Goal: Transaction & Acquisition: Download file/media

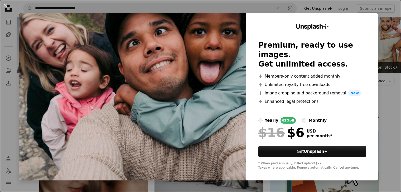
scroll to position [730, 0]
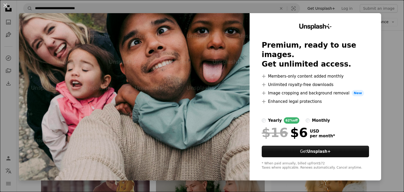
click at [391, 96] on div "An X shape Unsplash+ Premium, ready to use images. Get unlimited access. A plus…" at bounding box center [202, 96] width 404 height 192
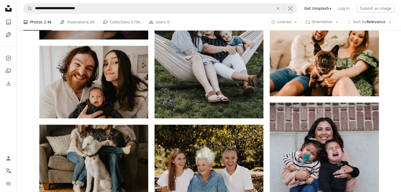
scroll to position [230, 0]
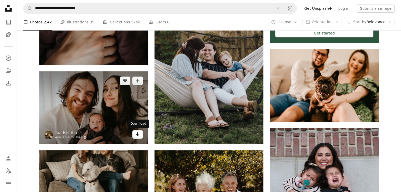
click at [137, 136] on icon "Arrow pointing down" at bounding box center [137, 134] width 4 height 6
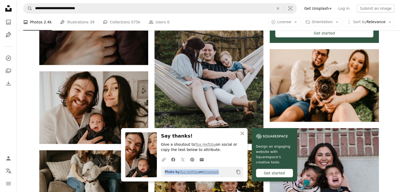
drag, startPoint x: 164, startPoint y: 172, endPoint x: 220, endPoint y: 173, distance: 55.8
click at [220, 173] on div "Photo by Toa Heftiba on Unsplash Copy content" at bounding box center [202, 172] width 82 height 11
copy span "Photo by Toa Heftiba on Unsplash"
click at [241, 133] on icon "An X shape" at bounding box center [242, 133] width 6 height 6
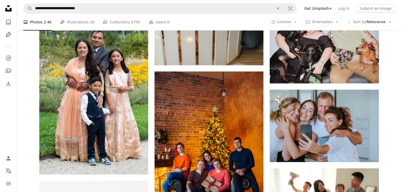
scroll to position [3976, 0]
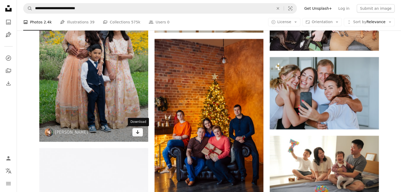
click at [139, 136] on link "Arrow pointing down" at bounding box center [137, 132] width 11 height 8
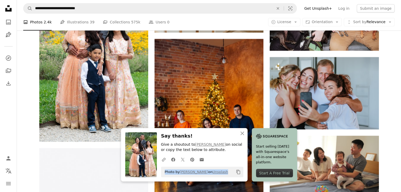
drag, startPoint x: 164, startPoint y: 172, endPoint x: 225, endPoint y: 173, distance: 60.3
click at [225, 173] on div "Photo by [PERSON_NAME] on Unsplash Copy content" at bounding box center [202, 172] width 82 height 11
copy span "Photo by [PERSON_NAME] on Unsplash"
click at [241, 134] on icon "button" at bounding box center [242, 134] width 4 height 4
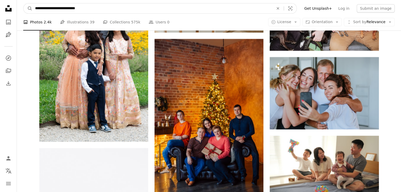
drag, startPoint x: 93, startPoint y: 8, endPoint x: 20, endPoint y: 7, distance: 73.5
click at [20, 7] on nav "**********" at bounding box center [209, 8] width 384 height 17
type input "**********"
click at [23, 3] on button "A magnifying glass" at bounding box center [27, 8] width 9 height 10
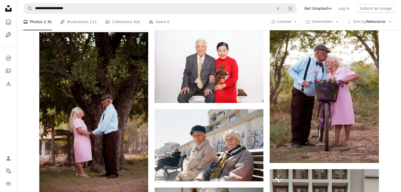
scroll to position [579, 0]
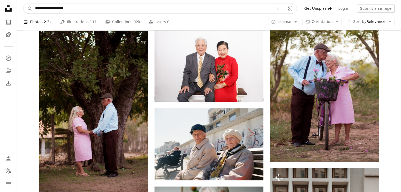
click at [59, 9] on input "**********" at bounding box center [151, 8] width 239 height 10
click at [77, 10] on input "**********" at bounding box center [151, 8] width 239 height 10
type input "**********"
click at [23, 3] on button "A magnifying glass" at bounding box center [27, 8] width 9 height 10
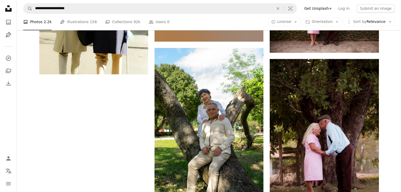
scroll to position [790, 0]
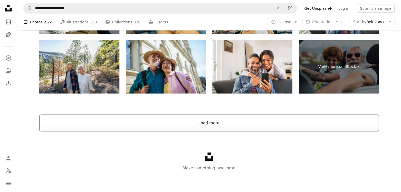
click at [245, 118] on button "Load more" at bounding box center [208, 123] width 339 height 17
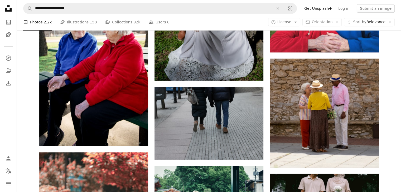
scroll to position [4238, 0]
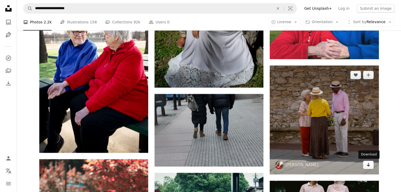
click at [369, 166] on icon "Arrow pointing down" at bounding box center [368, 165] width 4 height 6
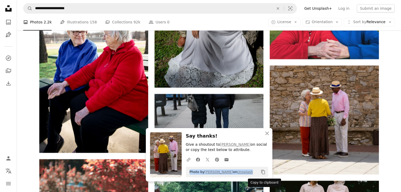
drag, startPoint x: 189, startPoint y: 172, endPoint x: 263, endPoint y: 174, distance: 73.5
click at [263, 174] on div "Photo by [PERSON_NAME] on Unsplash Copy content" at bounding box center [227, 172] width 82 height 11
copy div "Photo by [PERSON_NAME] on Unsplash Copy content Unsplash logo Unsplash Home A p…"
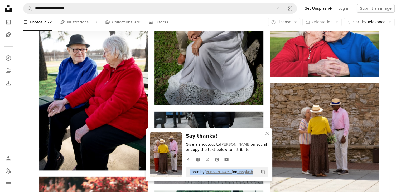
scroll to position [4211, 0]
